Goal: Information Seeking & Learning: Learn about a topic

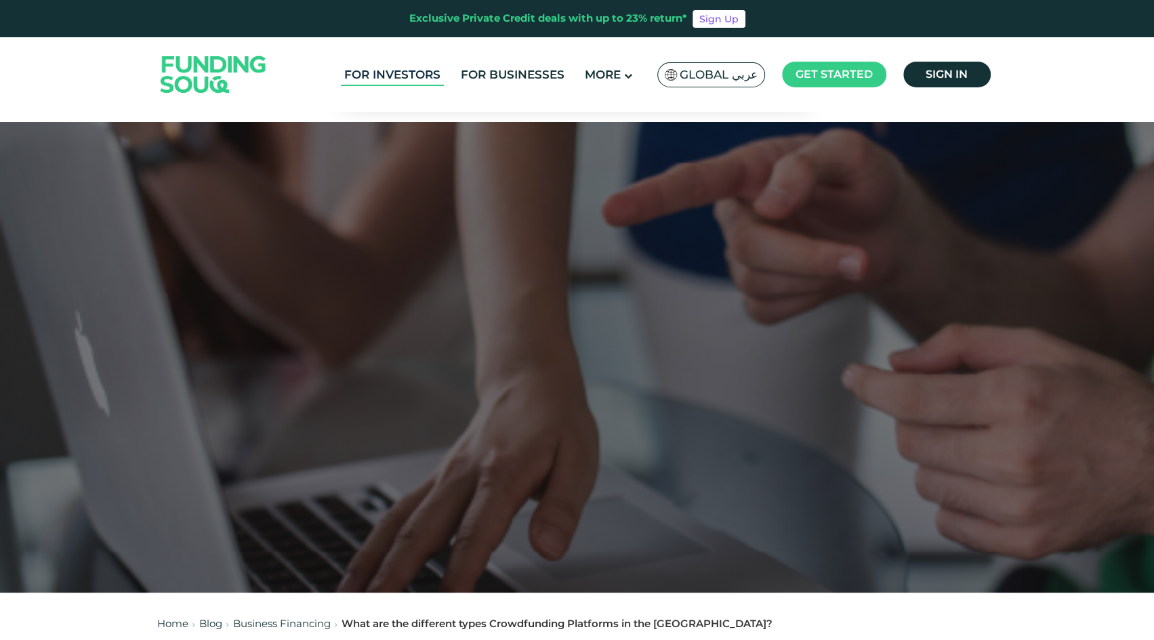
click at [429, 81] on link "For Investors" at bounding box center [392, 75] width 103 height 22
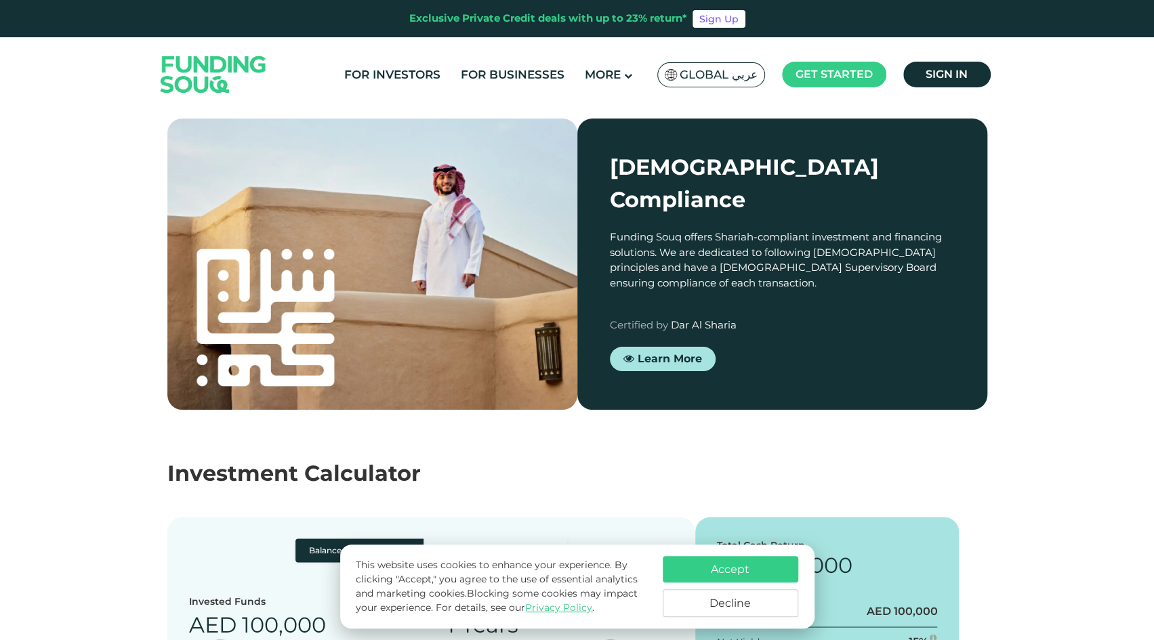
scroll to position [1152, 0]
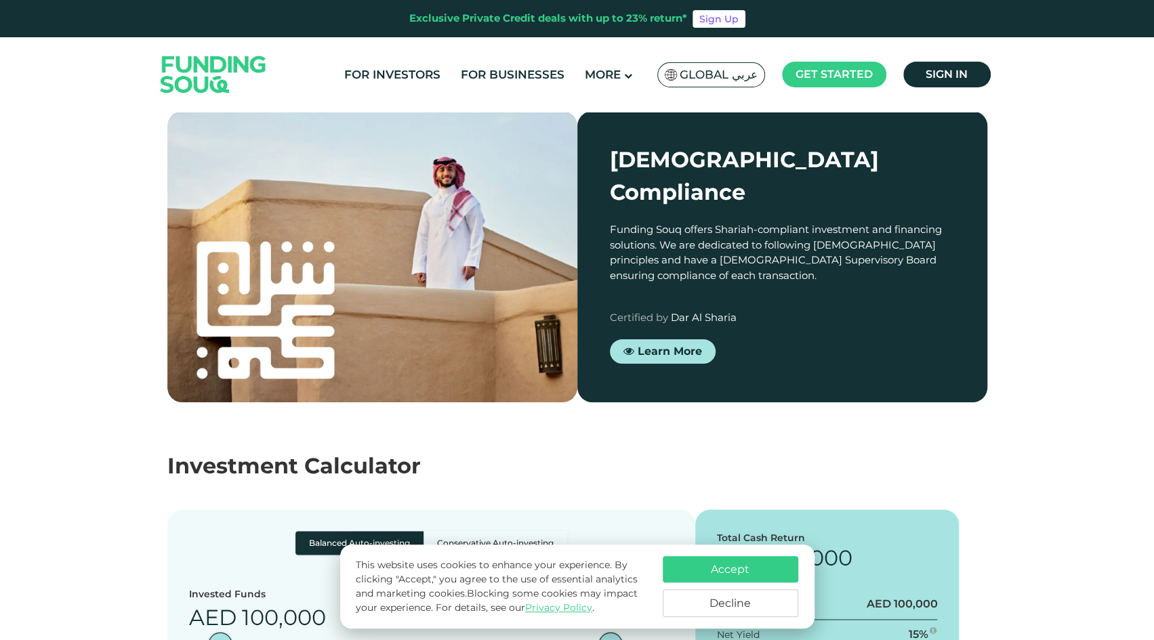
click at [732, 577] on button "Accept" at bounding box center [731, 569] width 136 height 26
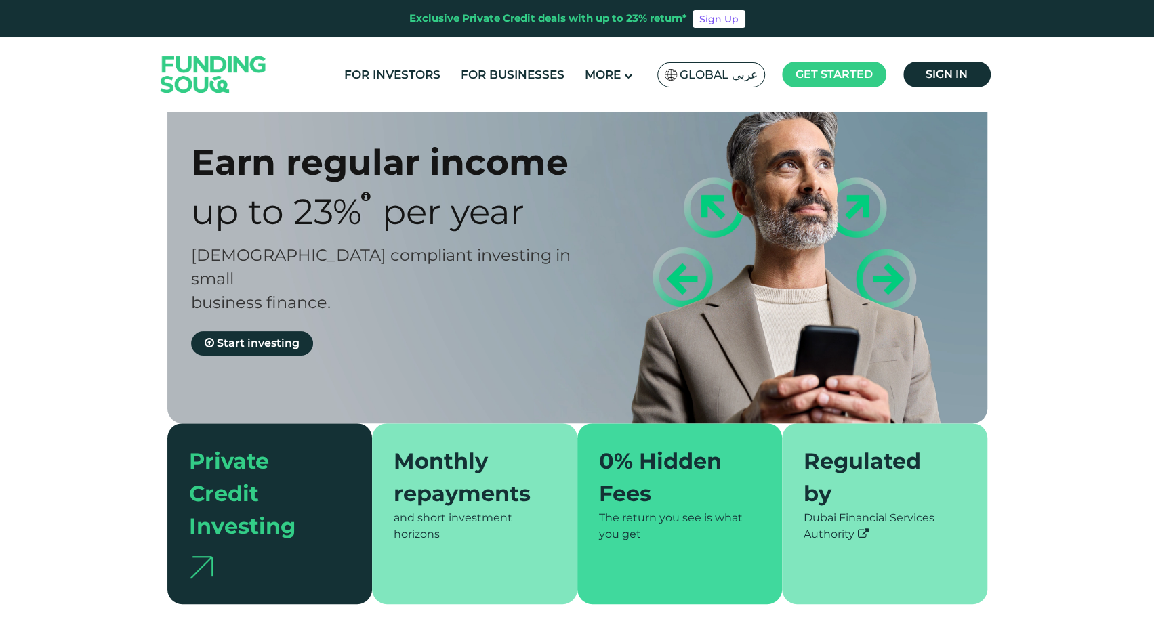
scroll to position [0, 0]
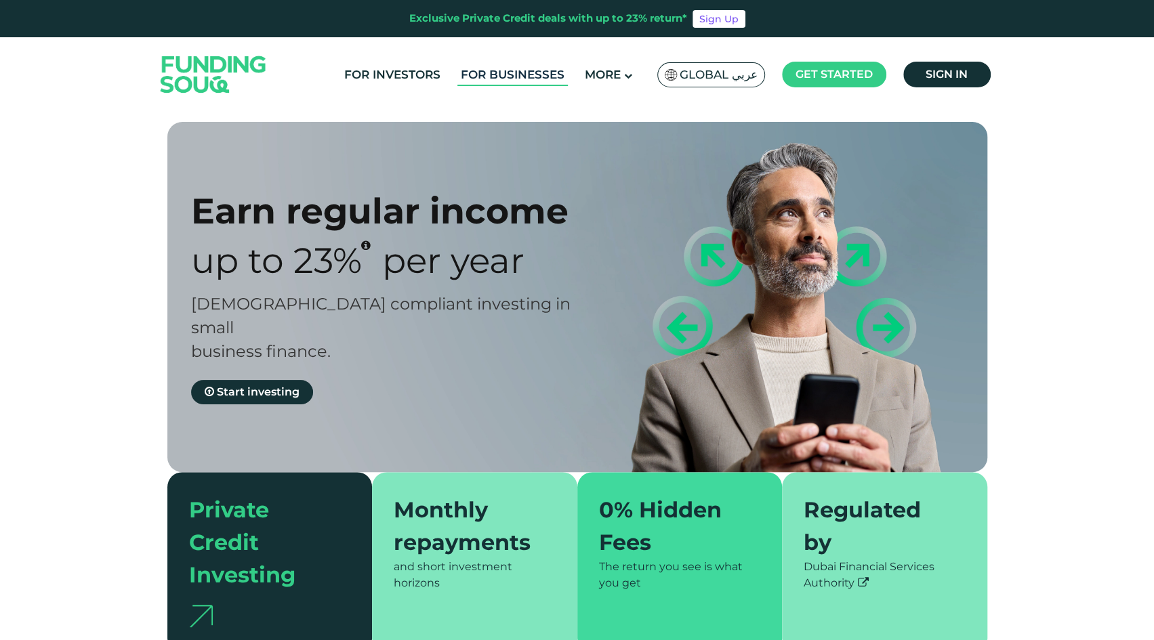
click at [493, 73] on link "For Businesses" at bounding box center [512, 75] width 110 height 22
